Goal: Check status: Check status

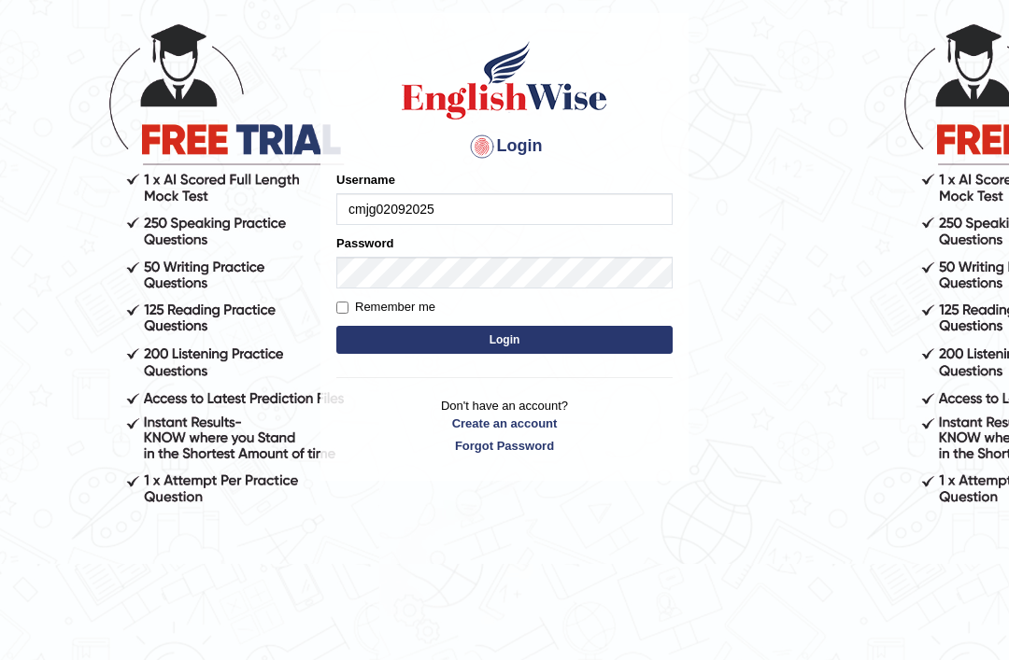
type input "cmjg02092025"
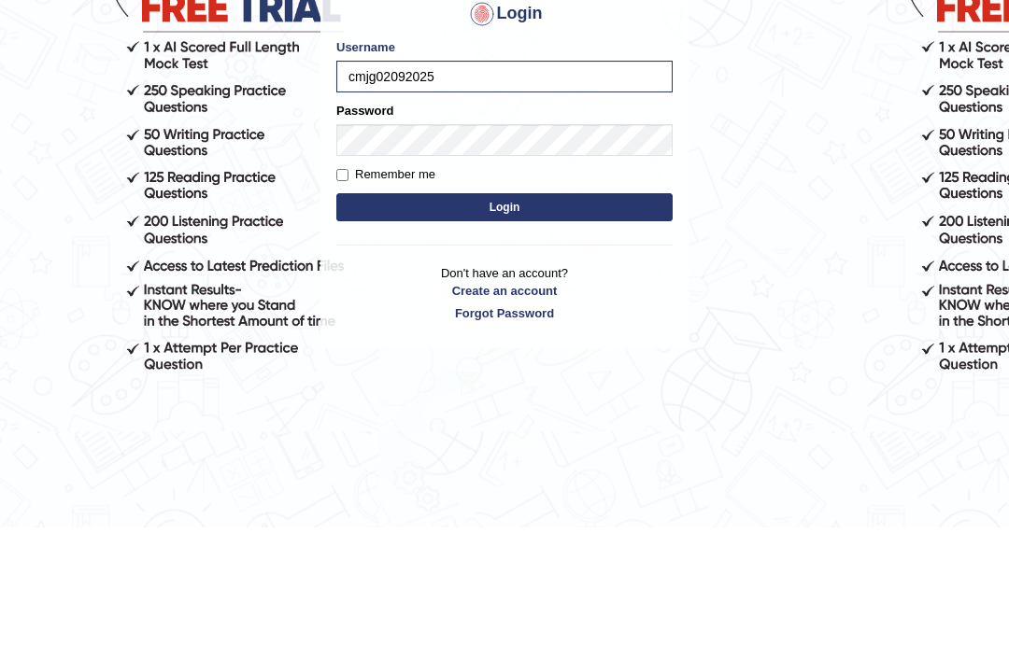
click at [539, 326] on button "Login" at bounding box center [504, 340] width 336 height 28
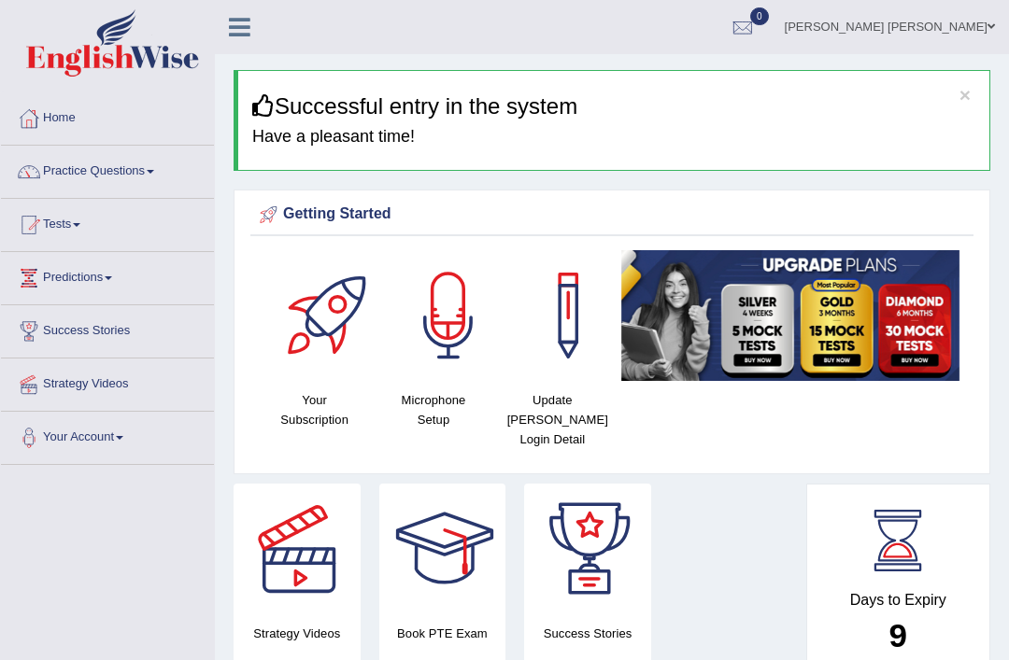
click at [69, 224] on link "Tests" at bounding box center [107, 222] width 213 height 47
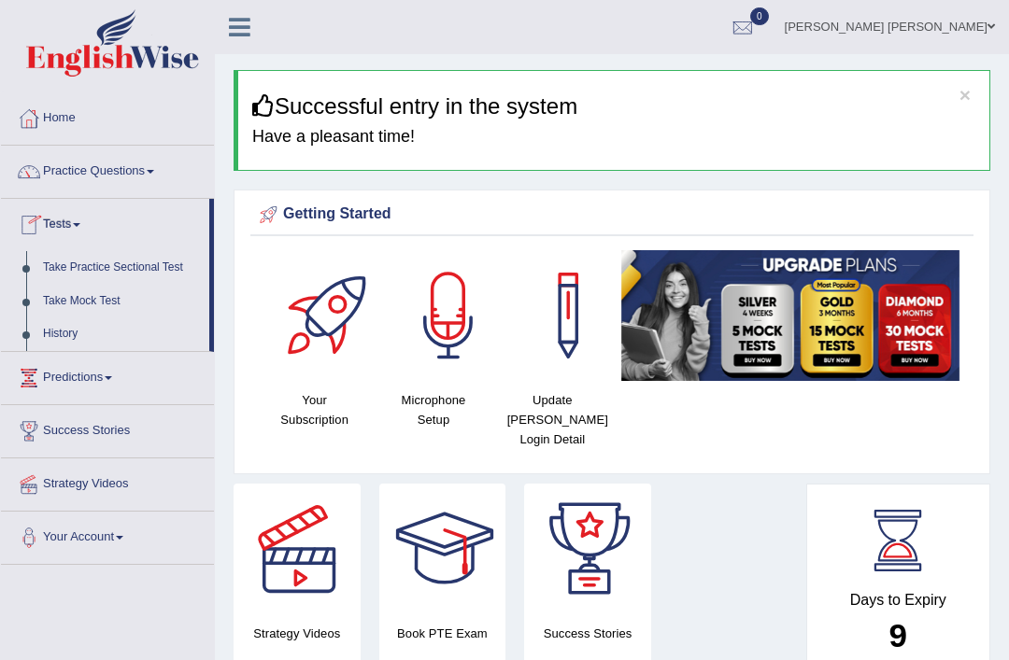
click at [68, 330] on div at bounding box center [504, 330] width 1009 height 660
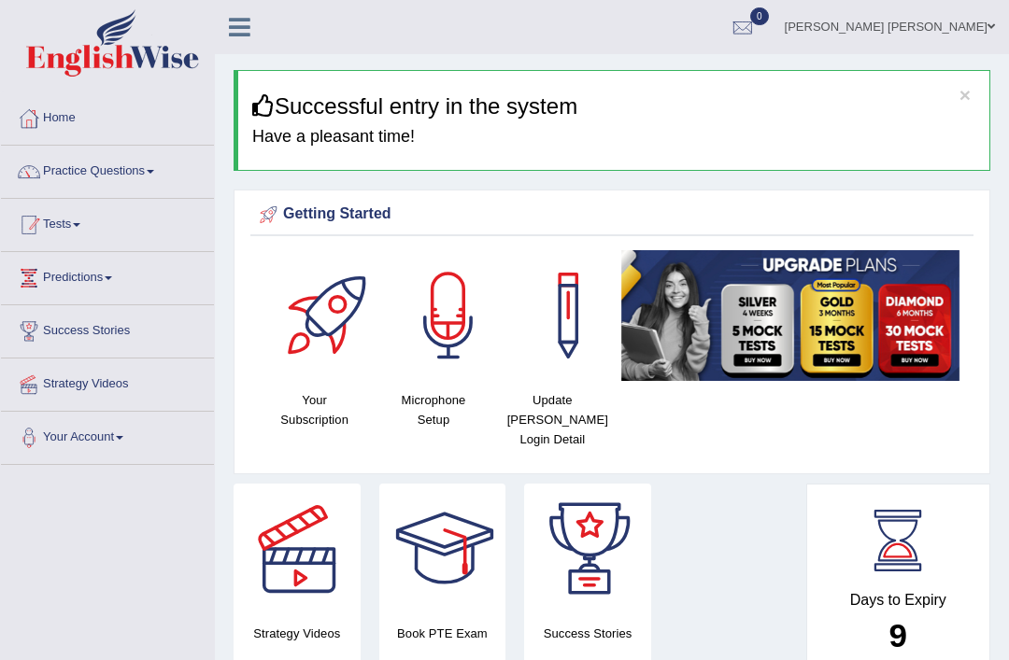
click at [62, 220] on link "Tests" at bounding box center [107, 222] width 213 height 47
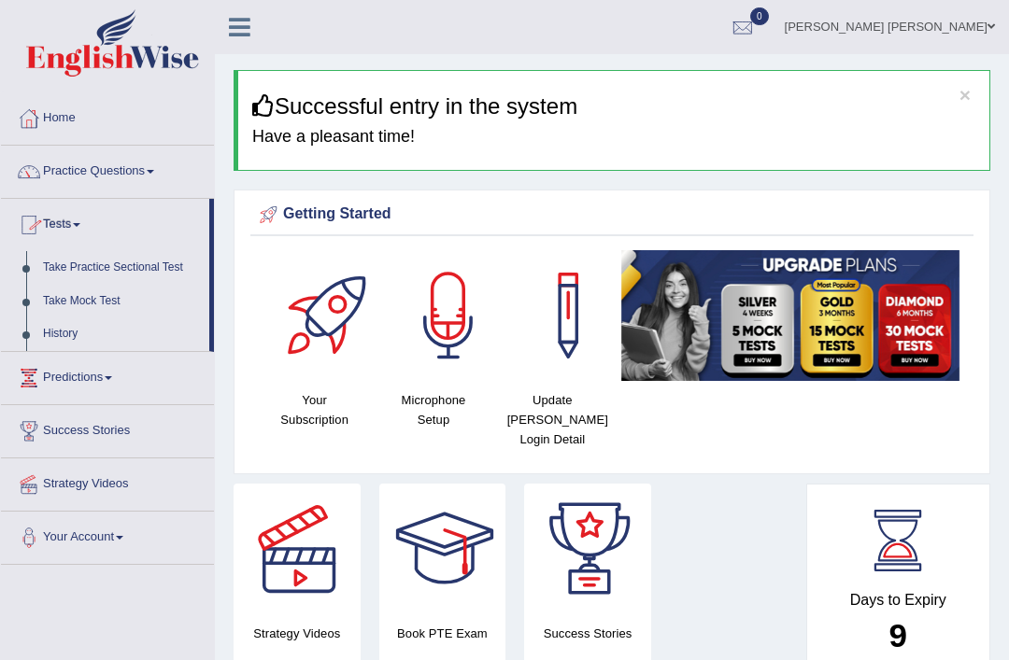
click at [57, 333] on div at bounding box center [504, 330] width 1009 height 660
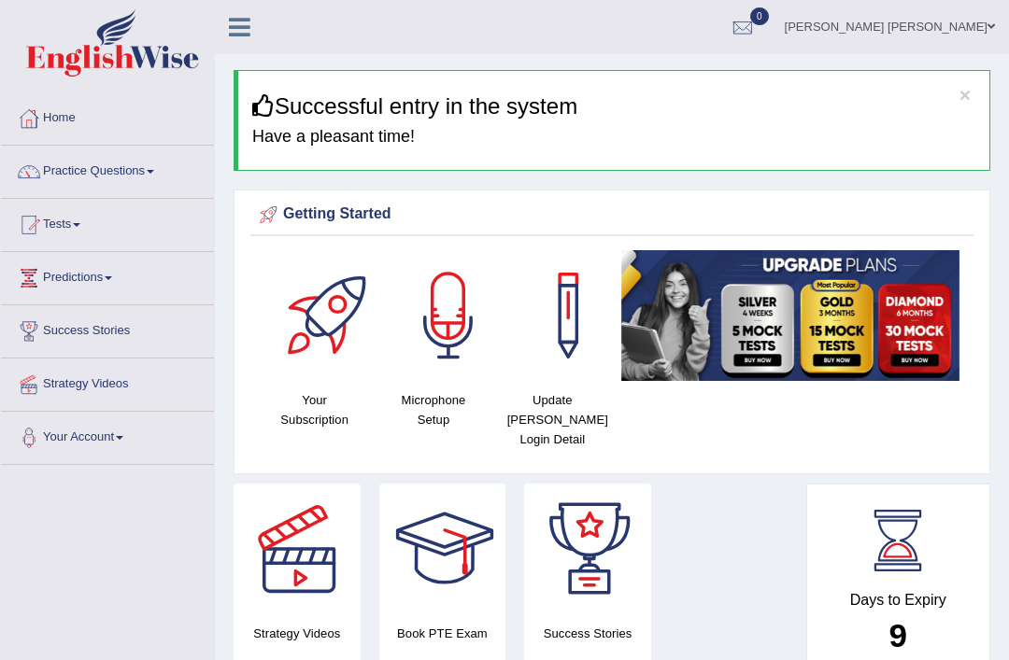
click at [62, 226] on link "Tests" at bounding box center [107, 222] width 213 height 47
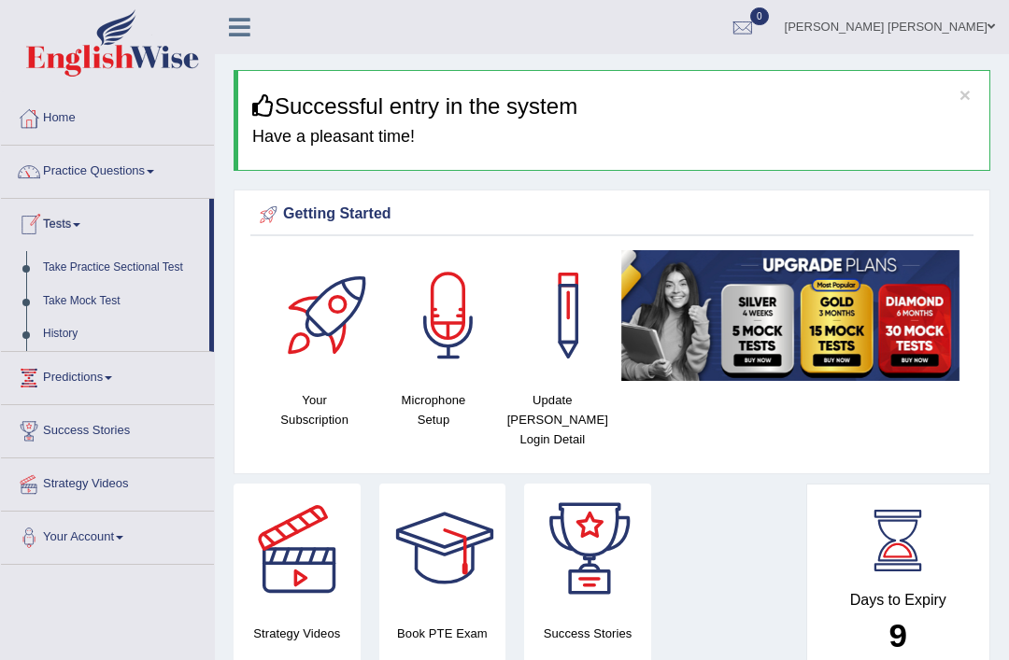
click at [64, 337] on div at bounding box center [504, 330] width 1009 height 660
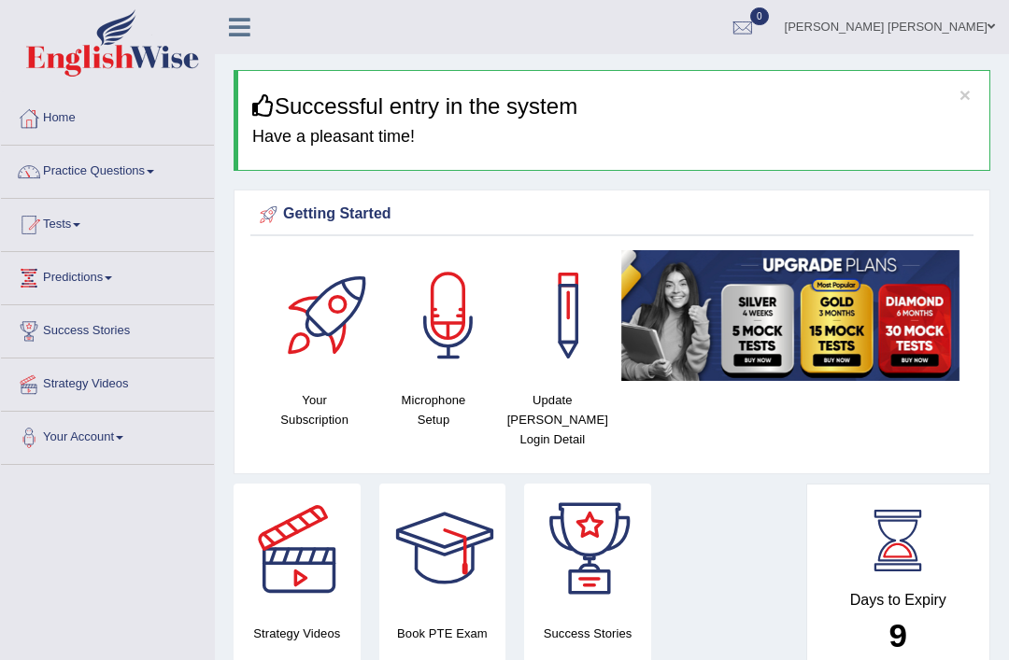
click at [69, 221] on link "Tests" at bounding box center [107, 222] width 213 height 47
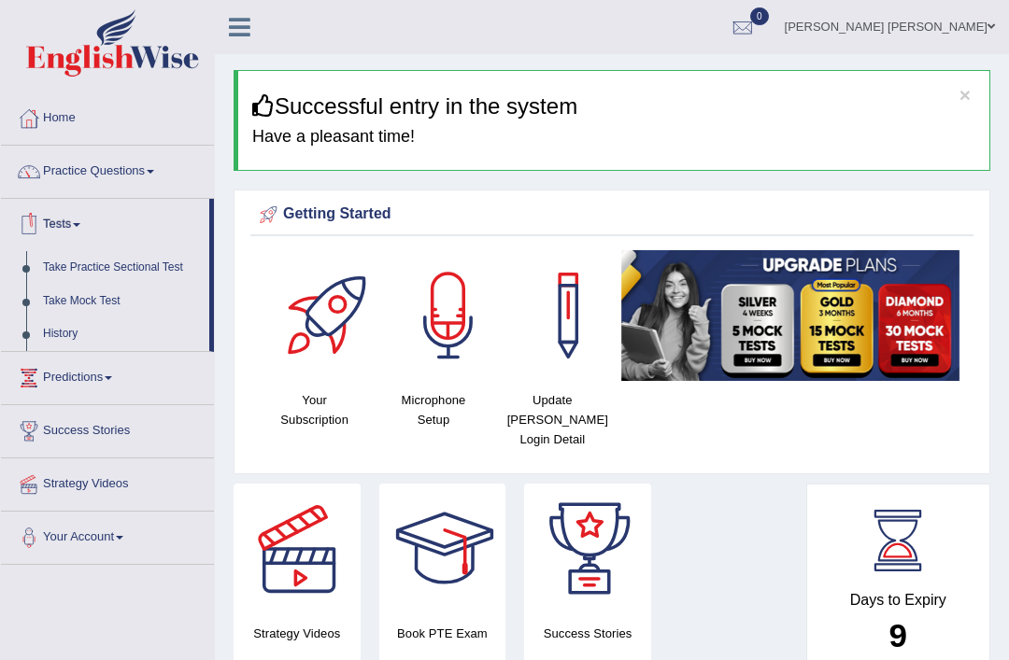
click at [71, 330] on div at bounding box center [504, 330] width 1009 height 660
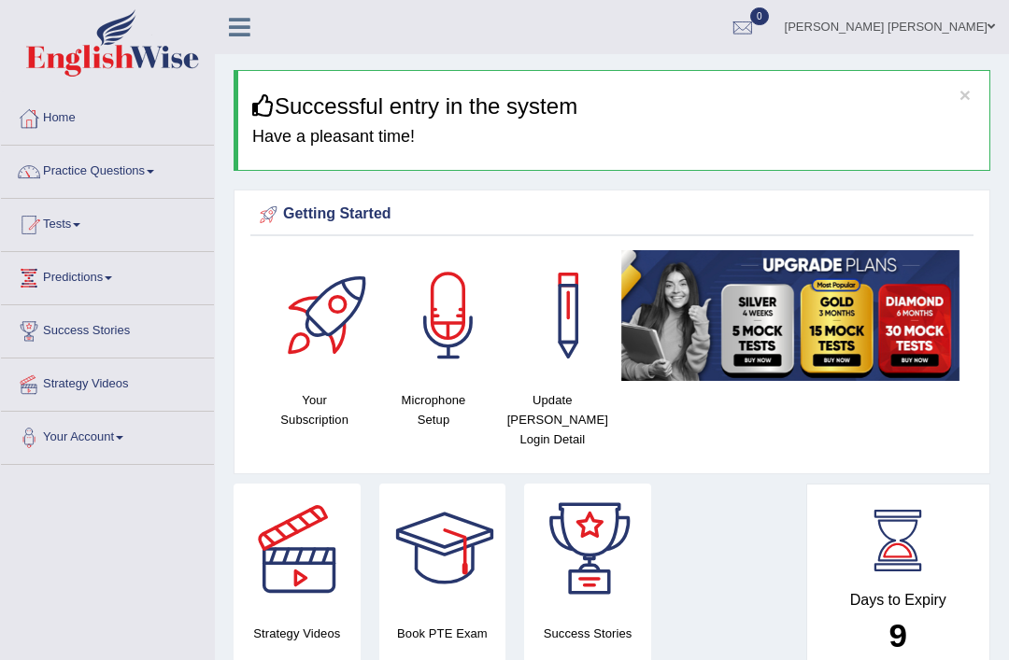
click at [248, 34] on icon at bounding box center [239, 27] width 21 height 24
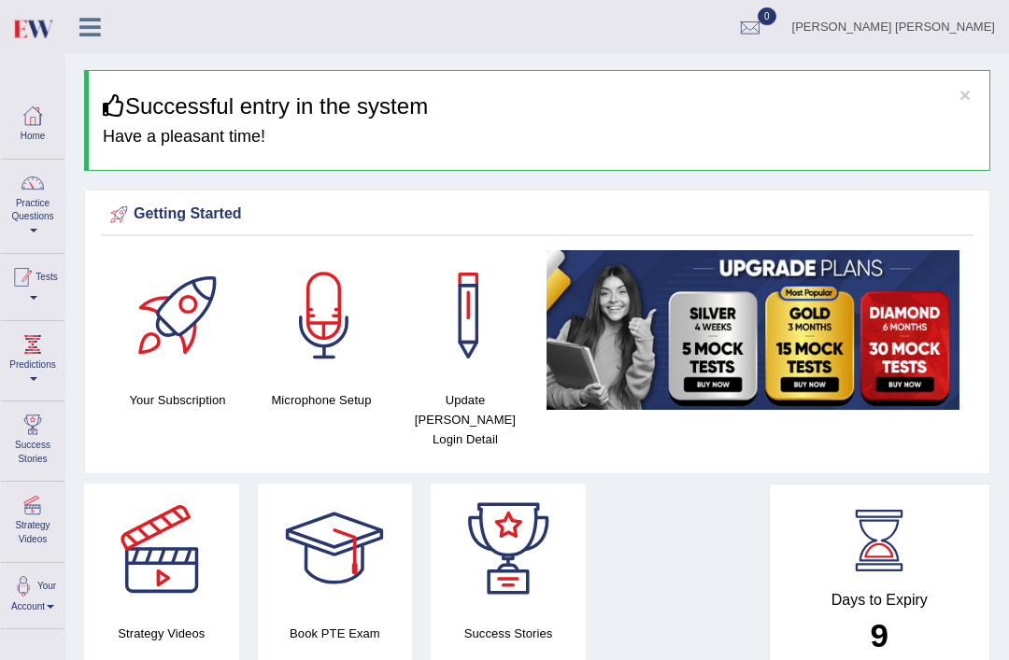
click at [35, 276] on div at bounding box center [21, 277] width 28 height 28
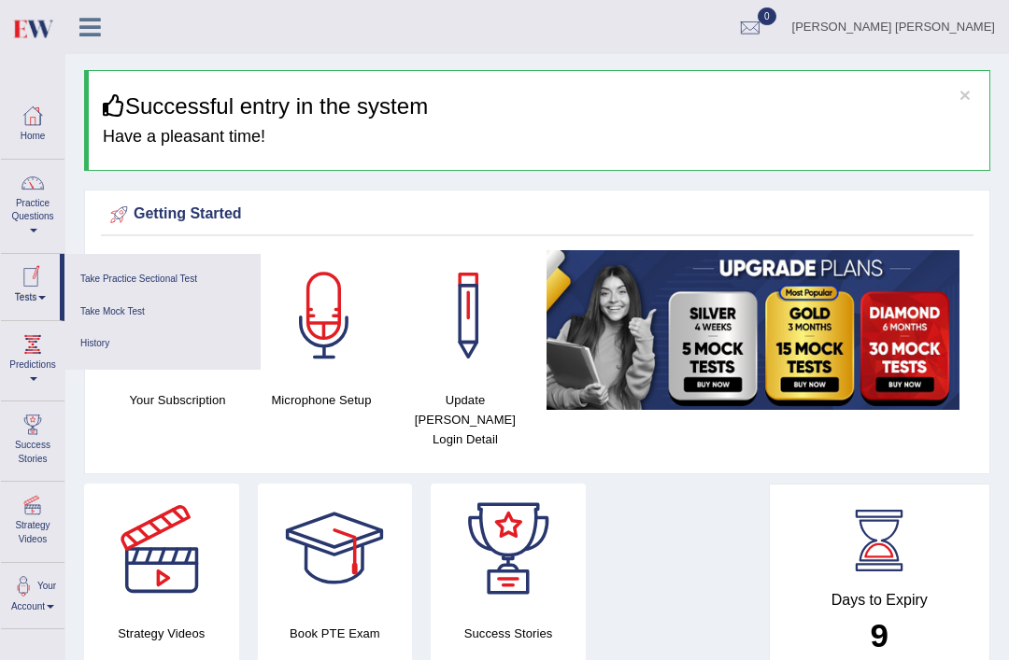
click at [107, 336] on link "History" at bounding box center [162, 344] width 177 height 33
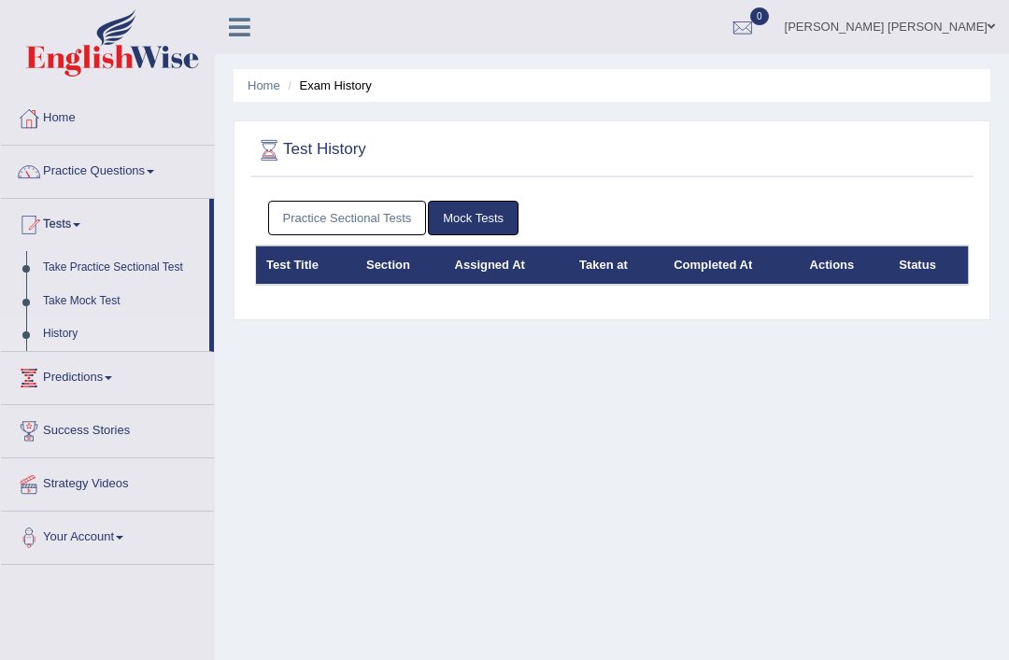
click at [366, 206] on link "Practice Sectional Tests" at bounding box center [347, 218] width 159 height 35
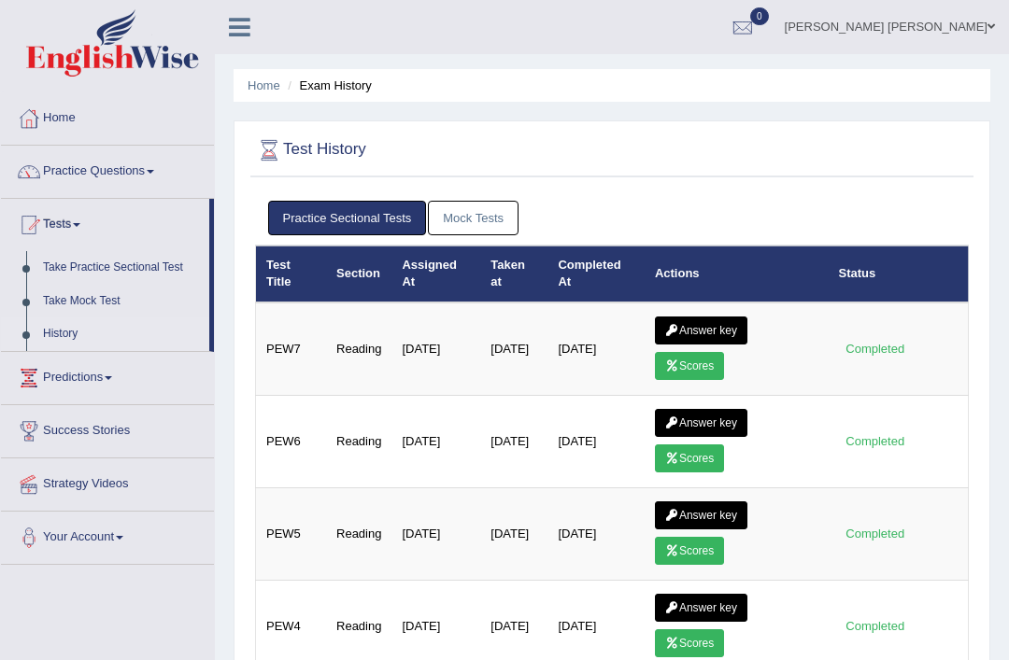
click at [711, 324] on link "Answer key" at bounding box center [701, 331] width 92 height 28
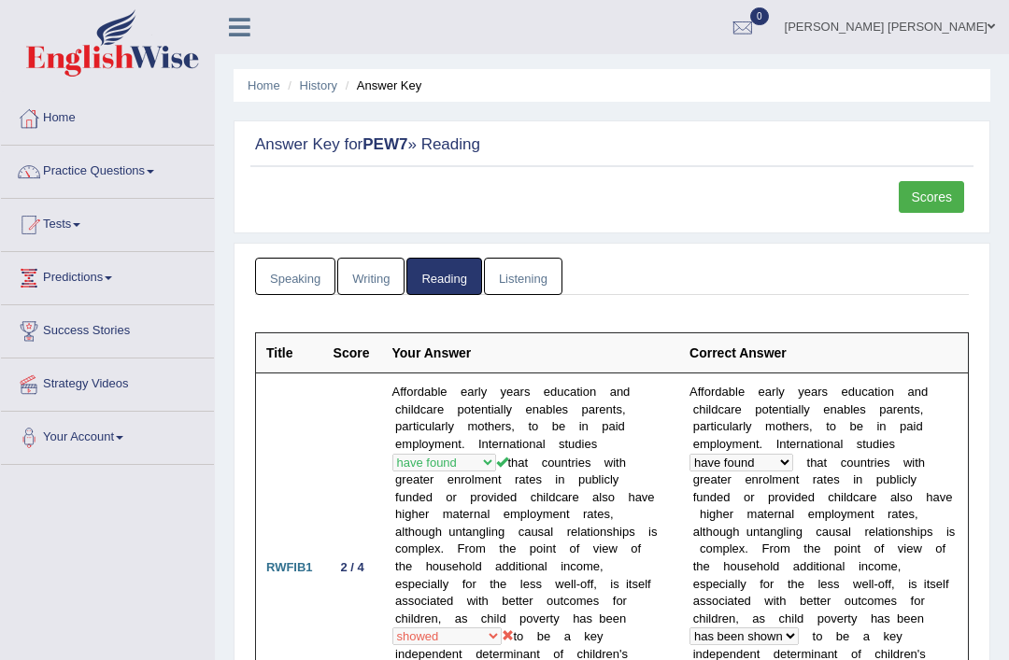
click at [941, 198] on link "Scores" at bounding box center [931, 197] width 65 height 32
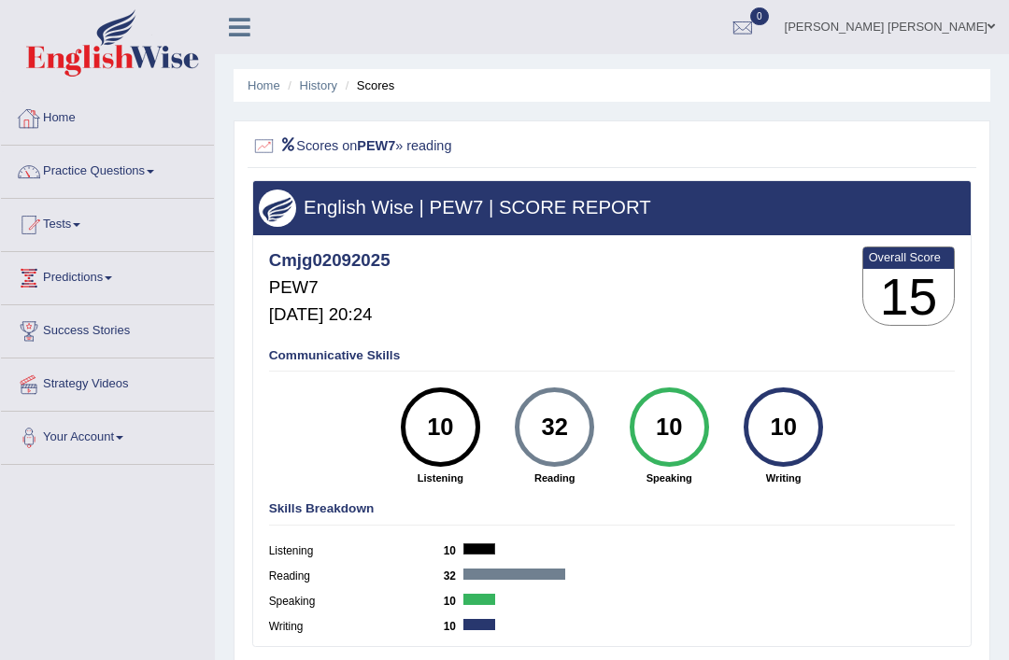
click at [50, 122] on link "Home" at bounding box center [107, 115] width 213 height 47
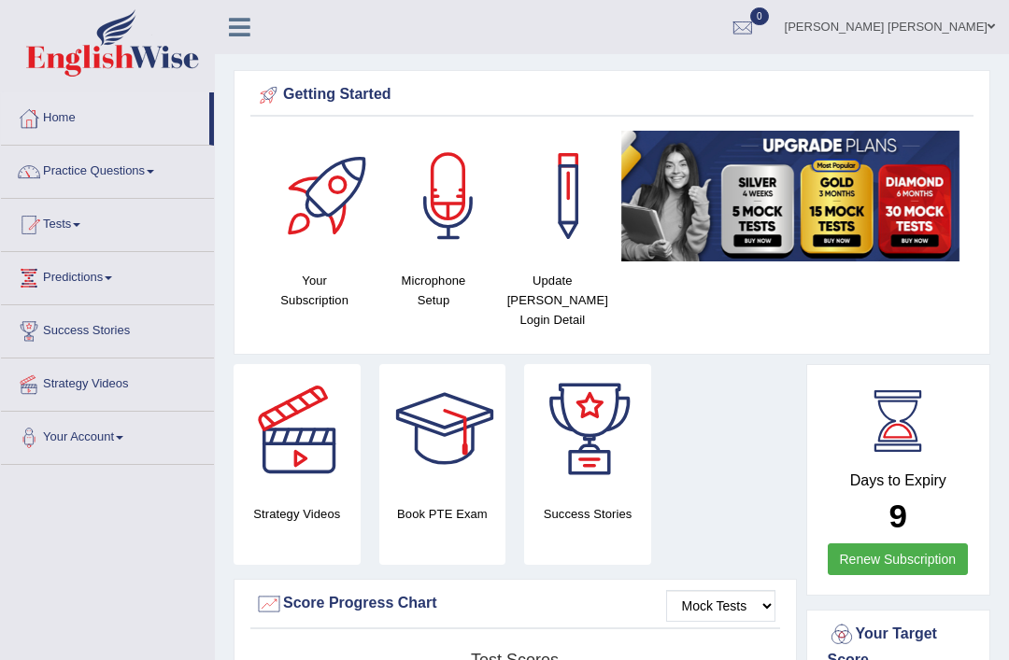
click at [973, 35] on link "[PERSON_NAME] [PERSON_NAME]" at bounding box center [890, 24] width 238 height 49
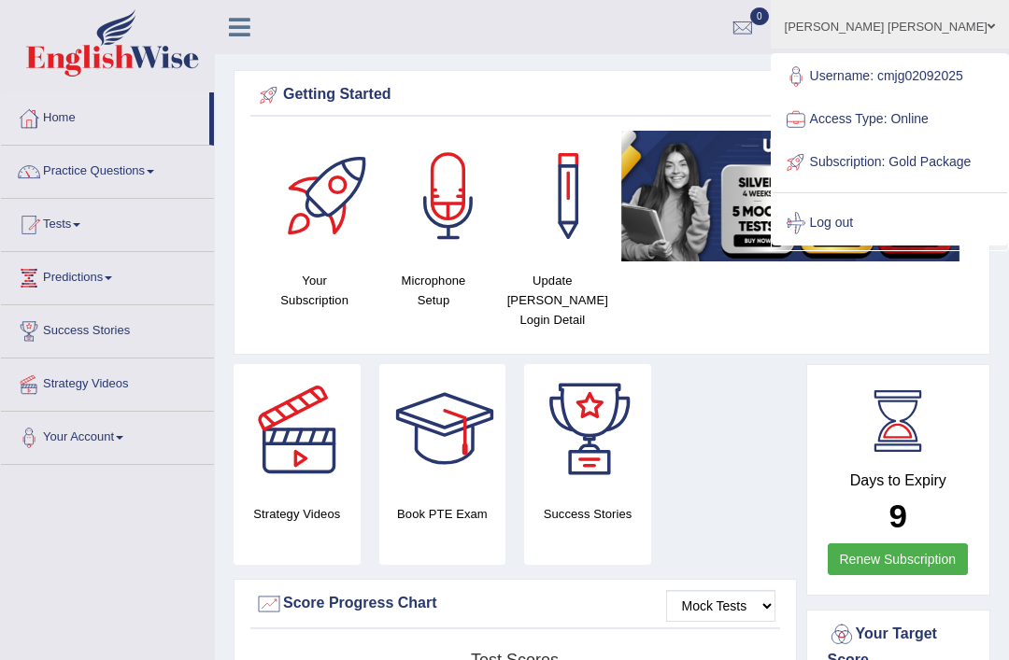
click at [868, 245] on link "Log out" at bounding box center [890, 223] width 234 height 43
